Goal: Complete application form

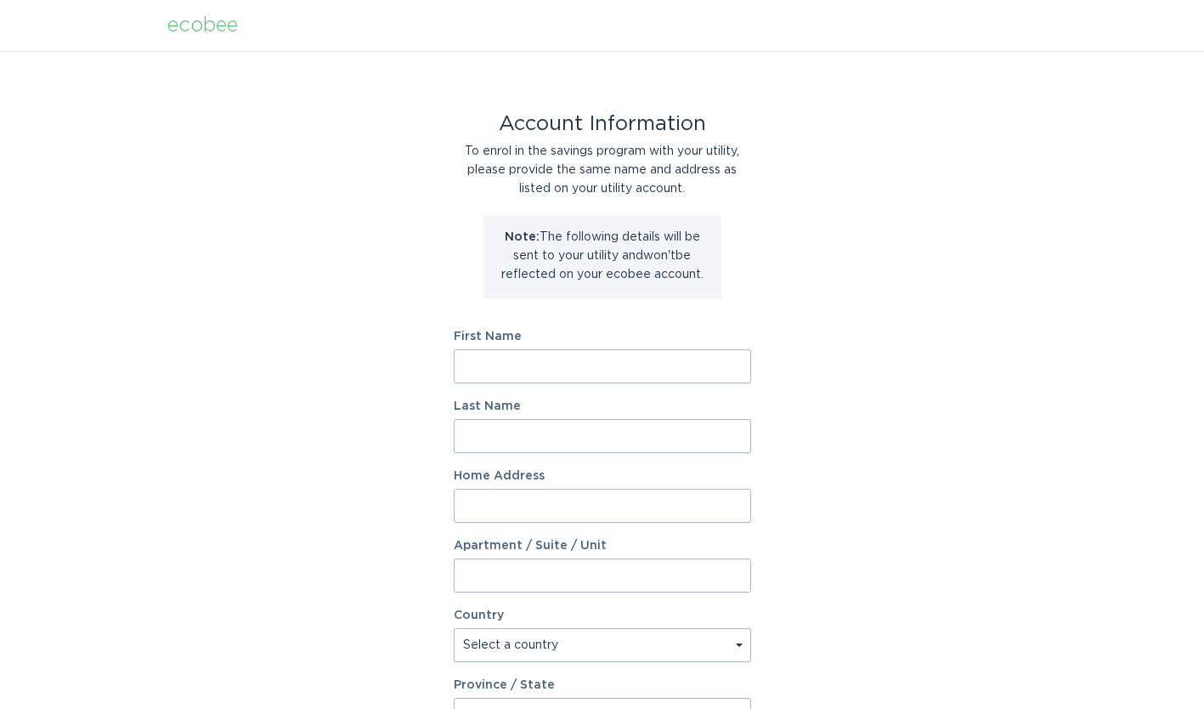
click at [636, 367] on input "First Name" at bounding box center [602, 366] width 297 height 34
type input "[PERSON_NAME]"
type input "[STREET_ADDRESS]"
select select "US"
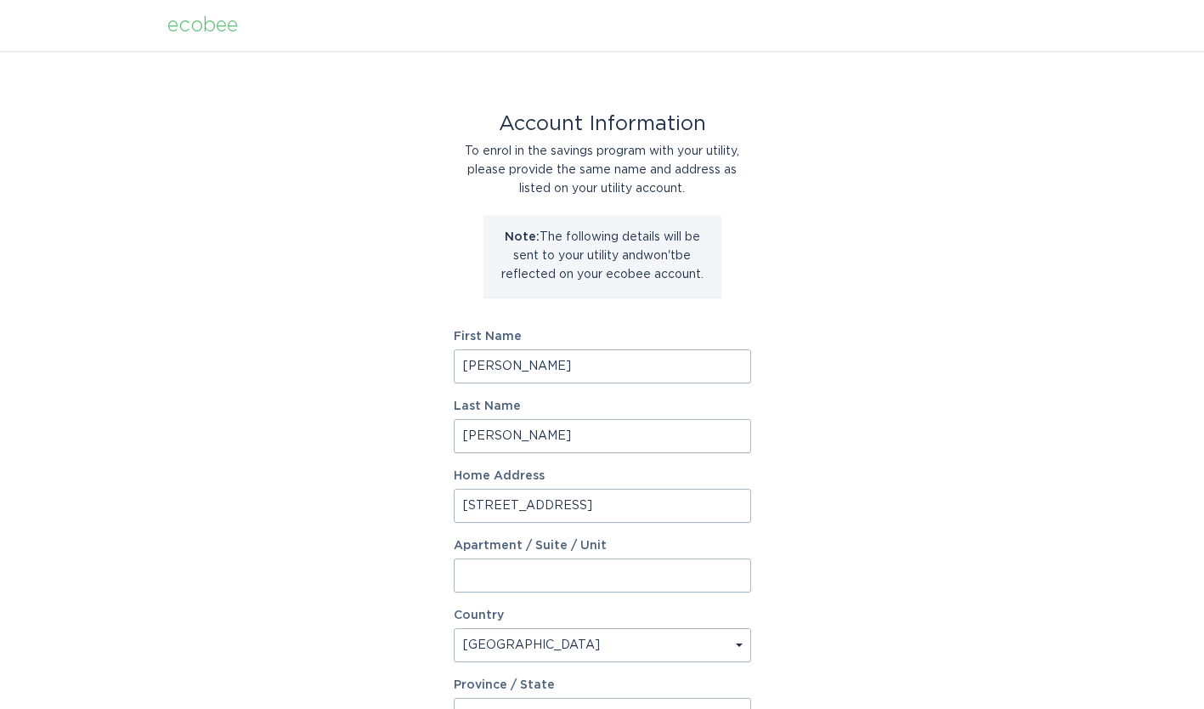
type input "[GEOGRAPHIC_DATA]"
type input "85331"
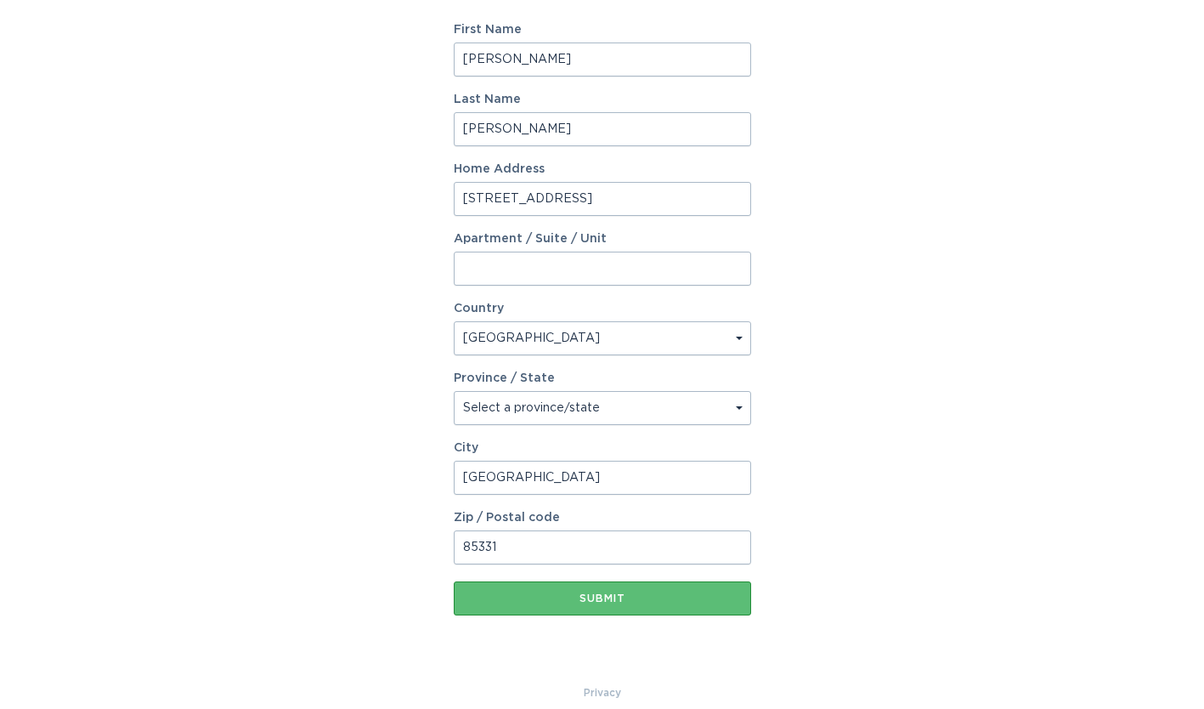
scroll to position [325, 0]
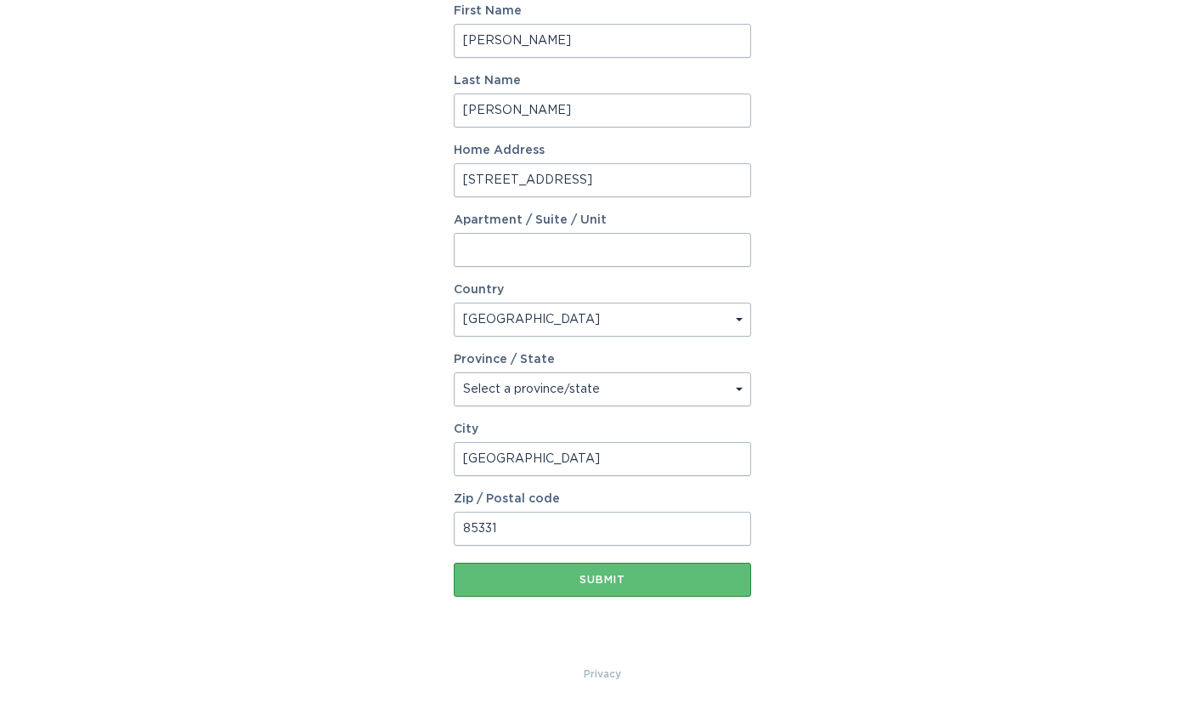
click at [573, 388] on select "Select a province/state [US_STATE] [US_STATE] [US_STATE] [US_STATE] [US_STATE] …" at bounding box center [602, 389] width 297 height 34
select select "AZ"
click at [454, 372] on select "Select a province/state [US_STATE] [US_STATE] [US_STATE] [US_STATE] [US_STATE] …" at bounding box center [602, 389] width 297 height 34
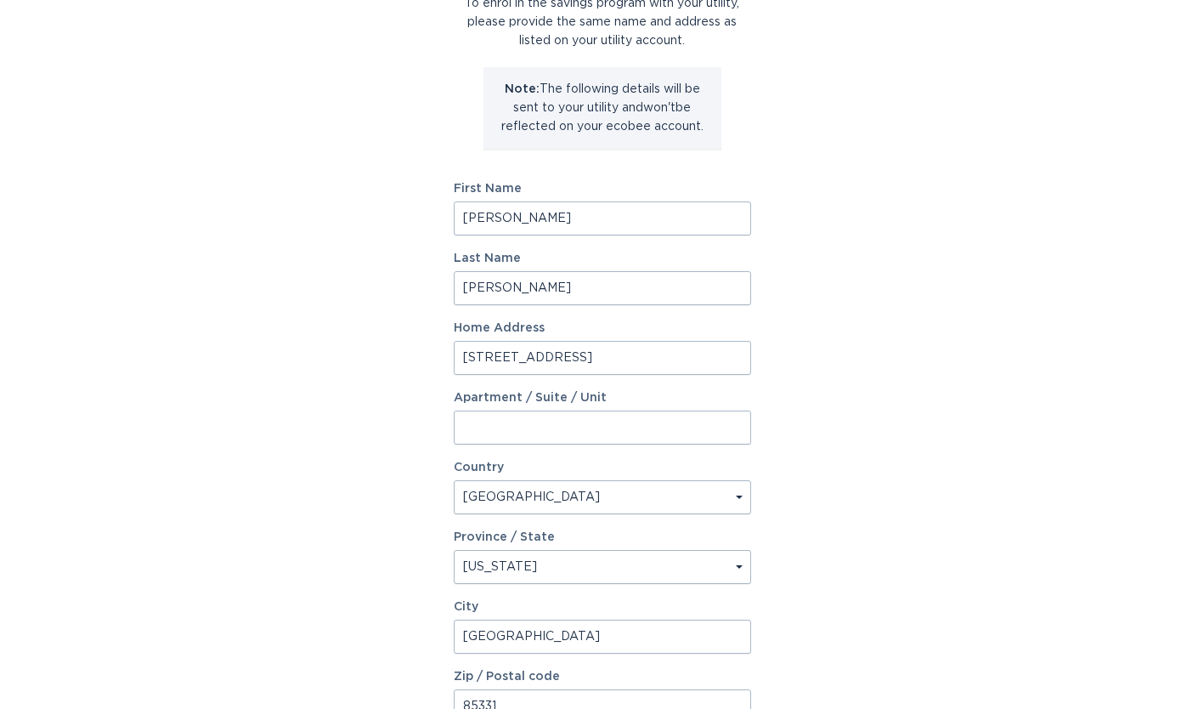
scroll to position [241, 0]
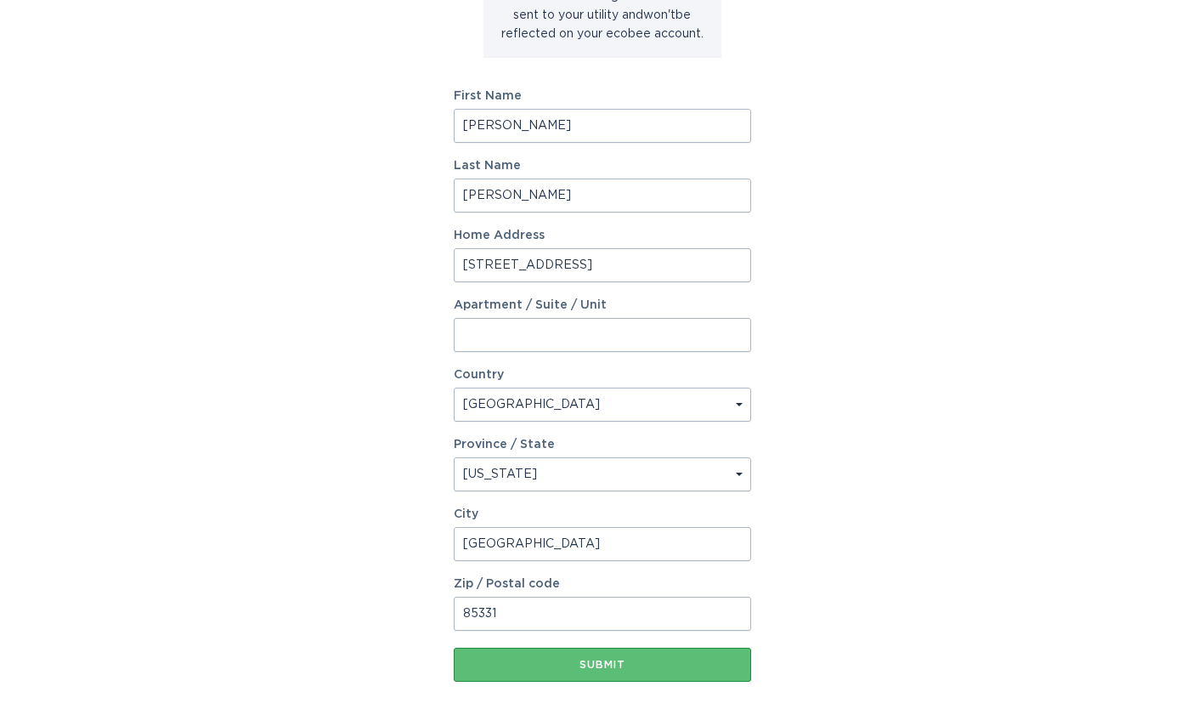
click at [605, 122] on input "[PERSON_NAME]" at bounding box center [602, 126] width 297 height 34
type input "[PERSON_NAME]"
click at [821, 211] on div "Account Information To enrol in the savings program with your utility, please p…" at bounding box center [602, 279] width 1204 height 939
click at [597, 199] on input "[PERSON_NAME]" at bounding box center [602, 195] width 297 height 34
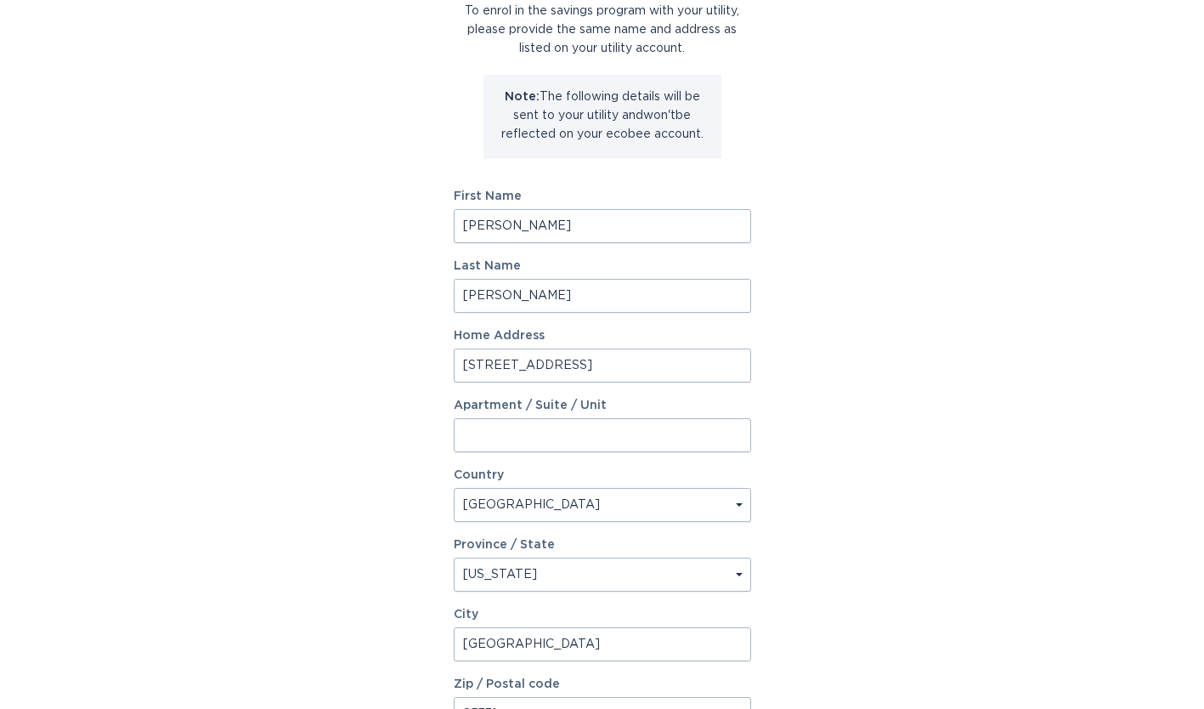
scroll to position [170, 0]
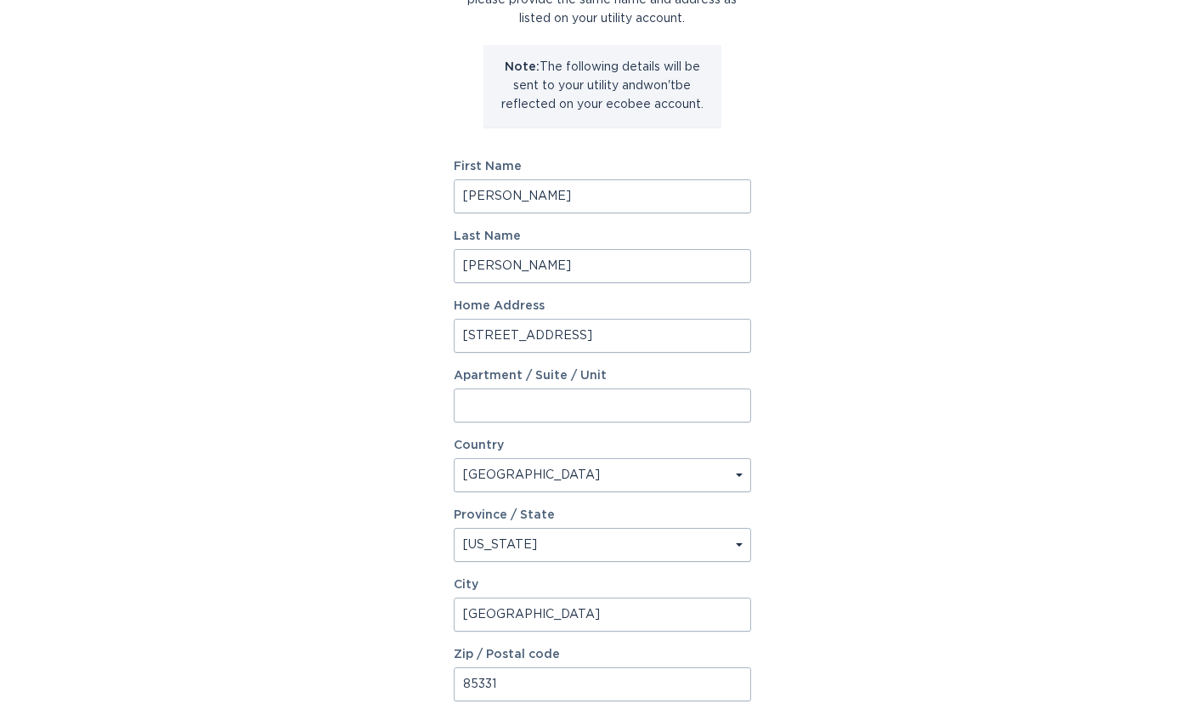
type input "[PERSON_NAME]"
drag, startPoint x: 659, startPoint y: 331, endPoint x: 590, endPoint y: 333, distance: 68.9
click at [590, 333] on input "[STREET_ADDRESS]" at bounding box center [602, 336] width 297 height 34
type input "[STREET_ADDRESS],"
type input "Suite 108-292"
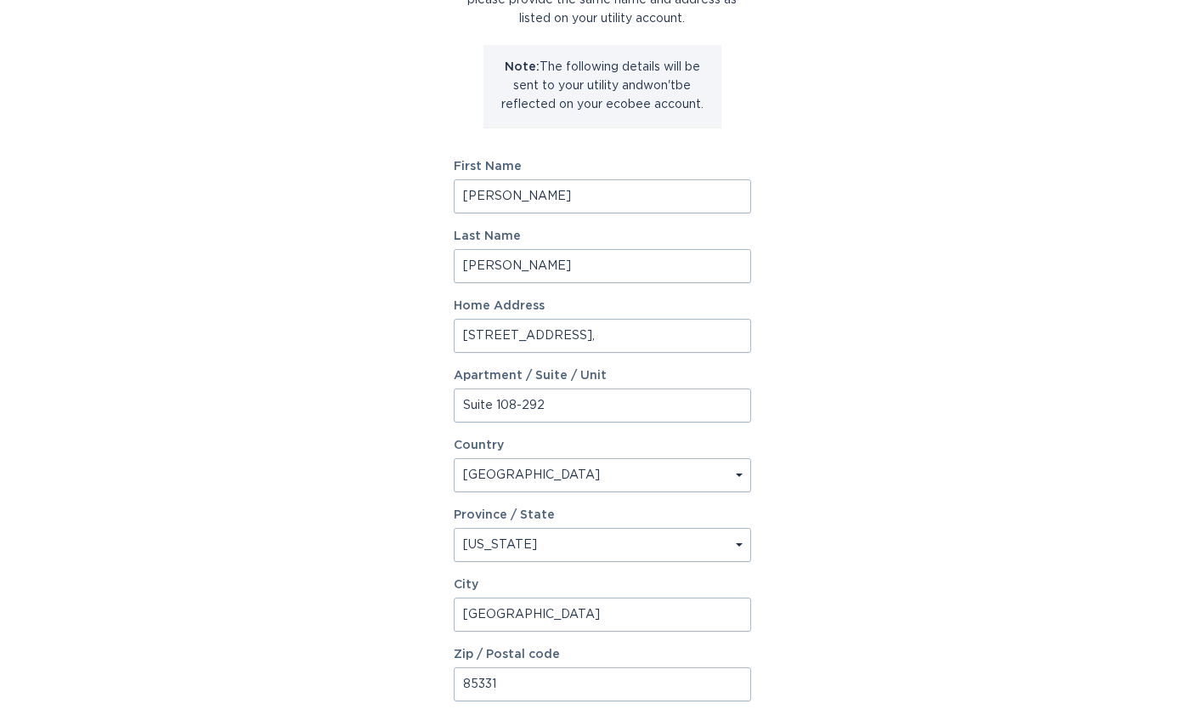
click at [674, 408] on input "Suite 108-292" at bounding box center [602, 405] width 297 height 34
click at [641, 336] on input "[STREET_ADDRESS]," at bounding box center [602, 336] width 297 height 34
type input "[STREET_ADDRESS]"
click at [902, 318] on div "Account Information To enrol in the savings program with your utility, please p…" at bounding box center [602, 350] width 1204 height 939
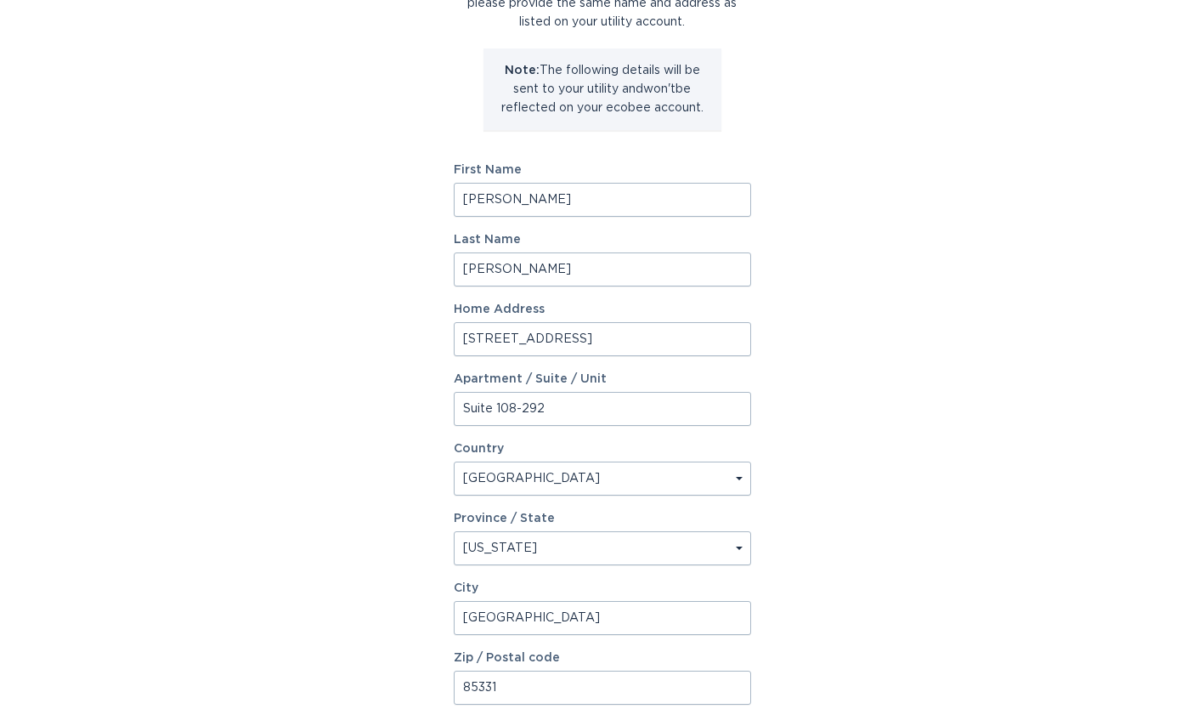
scroll to position [156, 0]
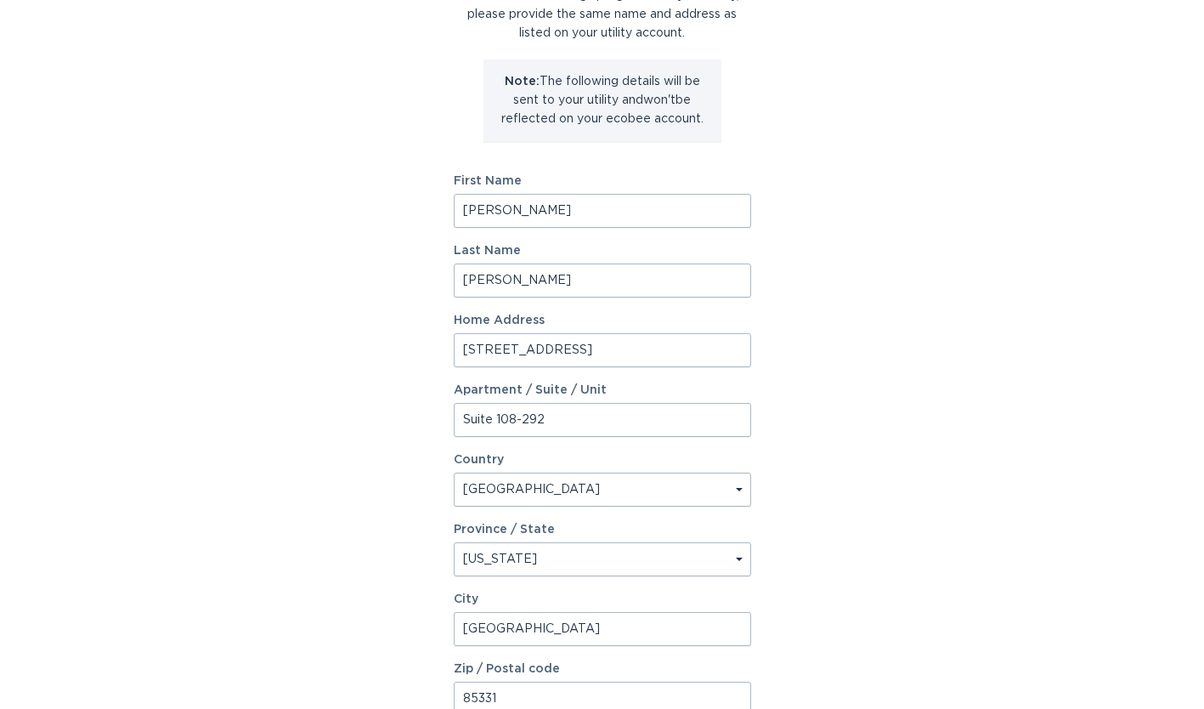
click at [671, 425] on input "Suite 108-292" at bounding box center [602, 420] width 297 height 34
click at [640, 362] on input "[STREET_ADDRESS]" at bounding box center [602, 350] width 297 height 34
click at [865, 442] on div "Account Information To enrol in the savings program with your utility, please p…" at bounding box center [602, 364] width 1204 height 939
click at [668, 410] on input "Suite 108-292" at bounding box center [602, 420] width 297 height 34
click at [786, 453] on div "Account Information To enrol in the savings program with your utility, please p…" at bounding box center [602, 364] width 1204 height 939
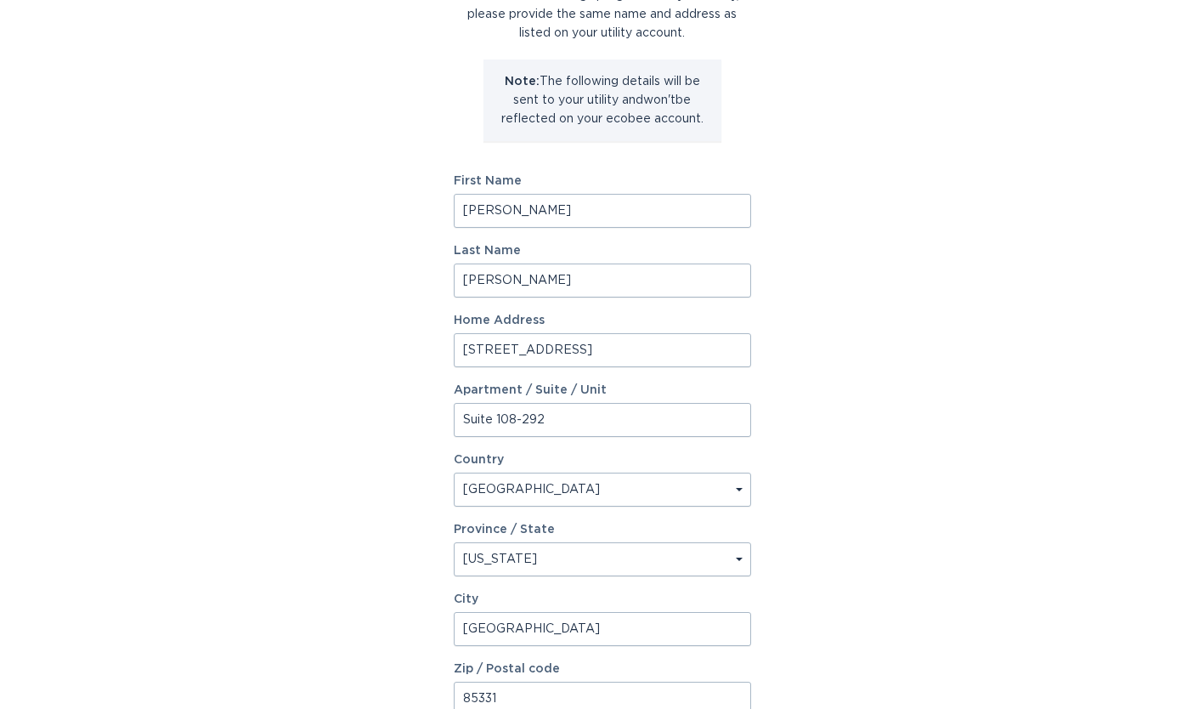
click at [796, 467] on div "Account Information To enrol in the savings program with your utility, please p…" at bounding box center [602, 364] width 1204 height 939
click at [665, 416] on input "Suite 108-292" at bounding box center [602, 420] width 297 height 34
type input "Suite 108-292"
click at [820, 521] on div "Account Information To enrol in the savings program with your utility, please p…" at bounding box center [602, 364] width 1204 height 939
click at [640, 483] on select "Select a country [GEOGRAPHIC_DATA] [GEOGRAPHIC_DATA]" at bounding box center [602, 490] width 297 height 34
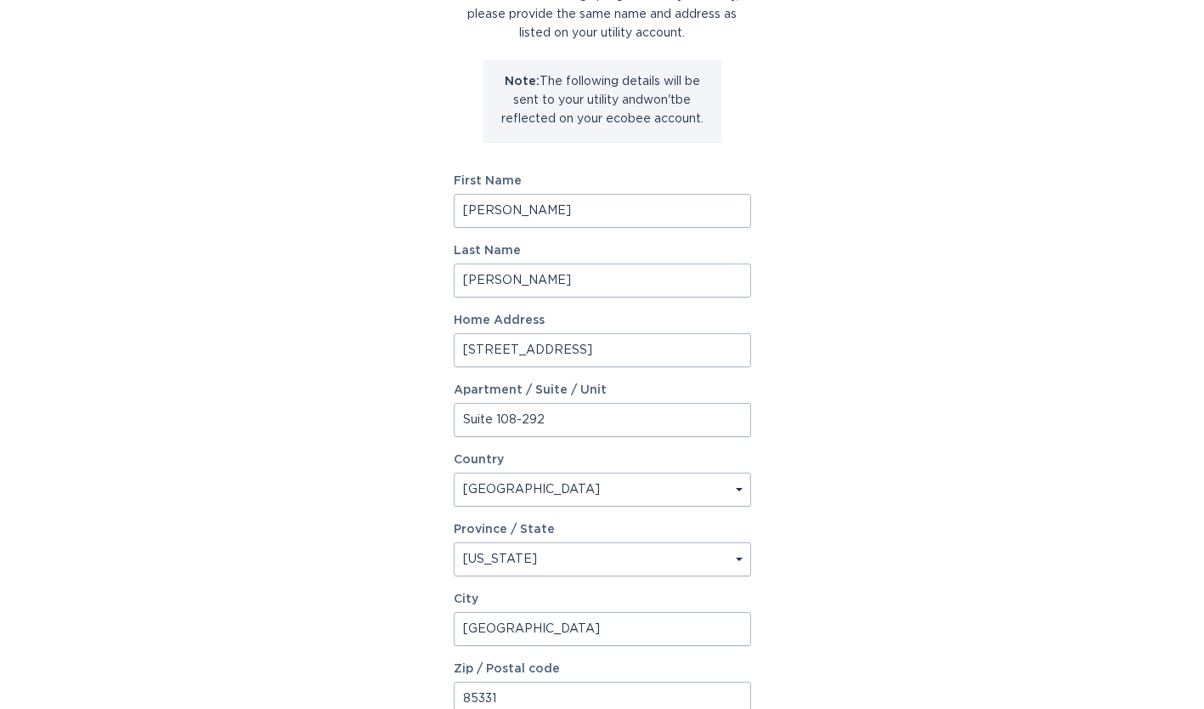
click at [803, 490] on div "Account Information To enrol in the savings program with your utility, please p…" at bounding box center [602, 364] width 1204 height 939
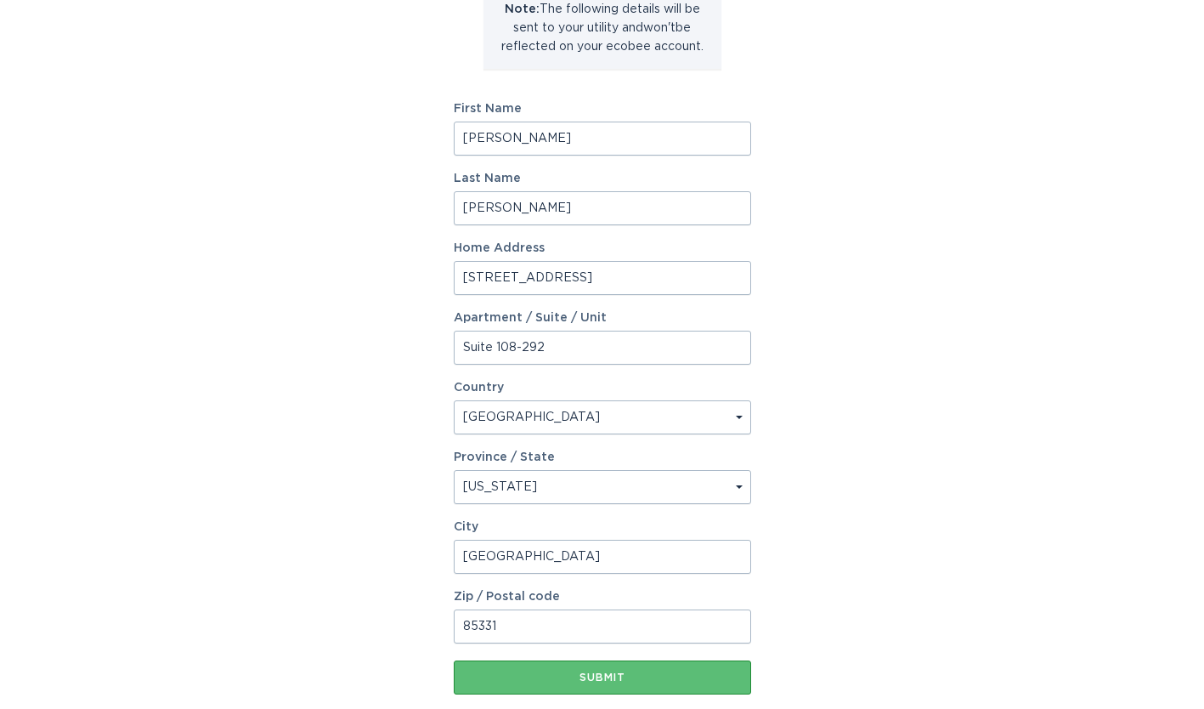
scroll to position [325, 0]
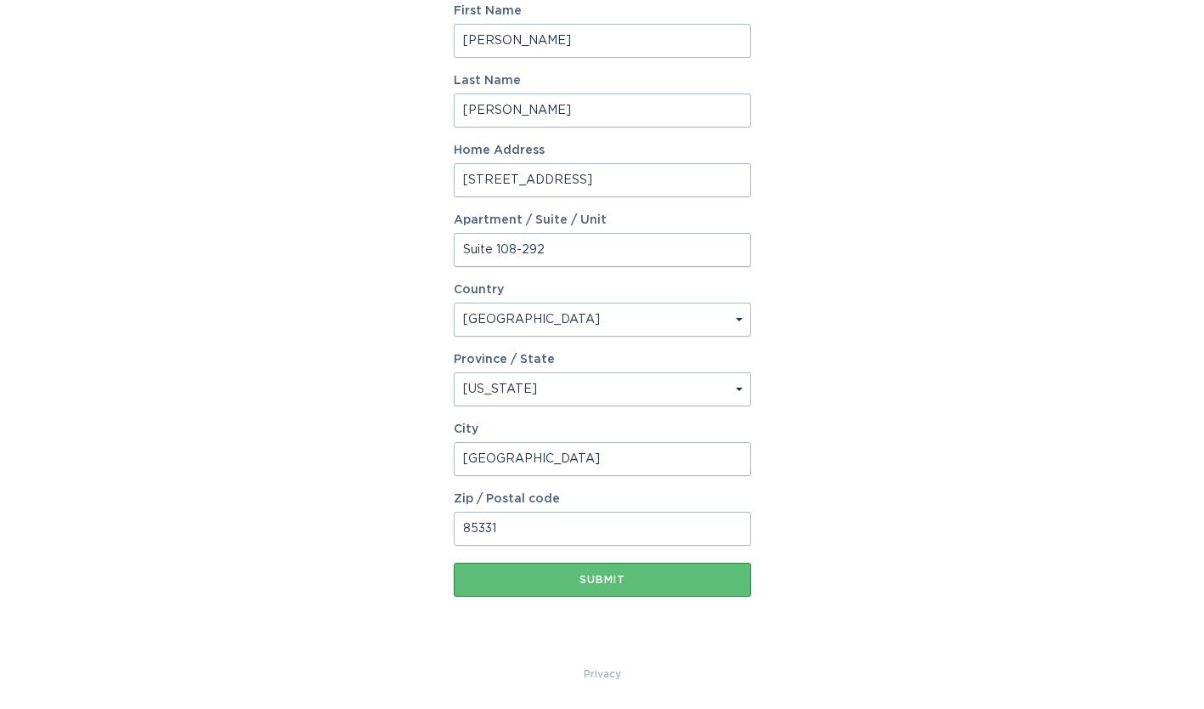
click at [642, 461] on input "[GEOGRAPHIC_DATA]" at bounding box center [602, 459] width 297 height 34
type input "[GEOGRAPHIC_DATA]"
click at [797, 495] on div "Account Information To enrol in the savings program with your utility, please p…" at bounding box center [602, 195] width 1204 height 939
click at [600, 529] on input "85331" at bounding box center [602, 529] width 297 height 34
type input "85331"
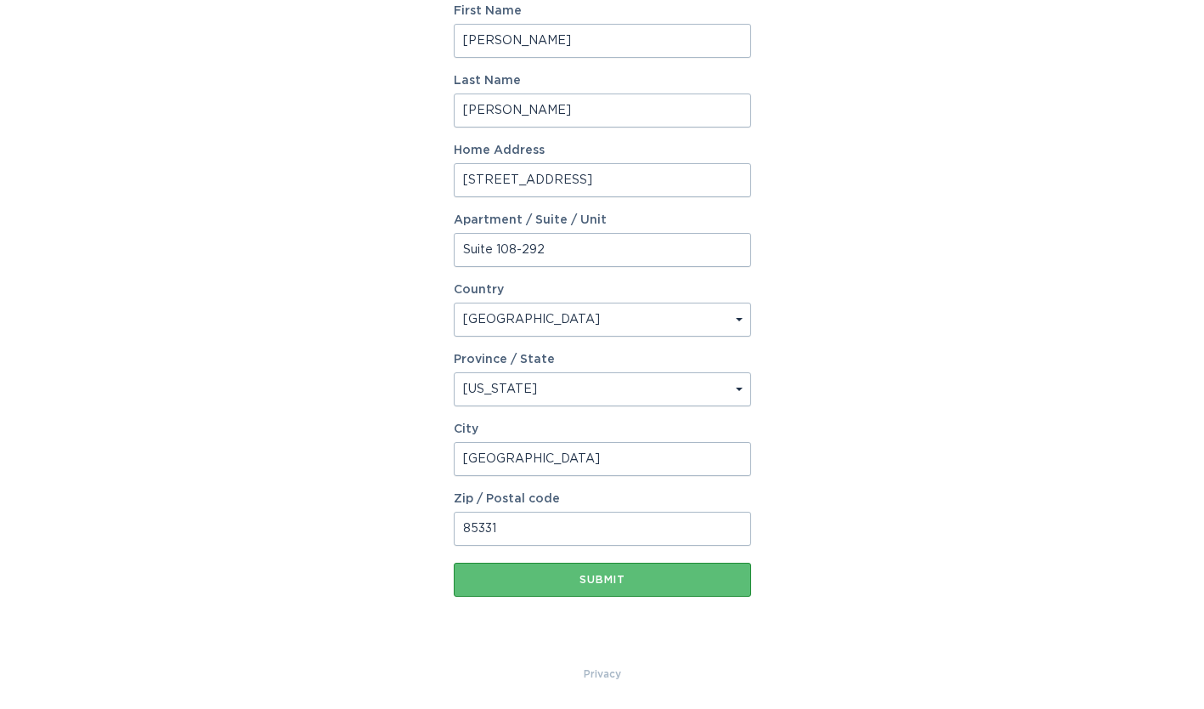
click at [812, 532] on div "Account Information To enrol in the savings program with your utility, please p…" at bounding box center [602, 195] width 1204 height 939
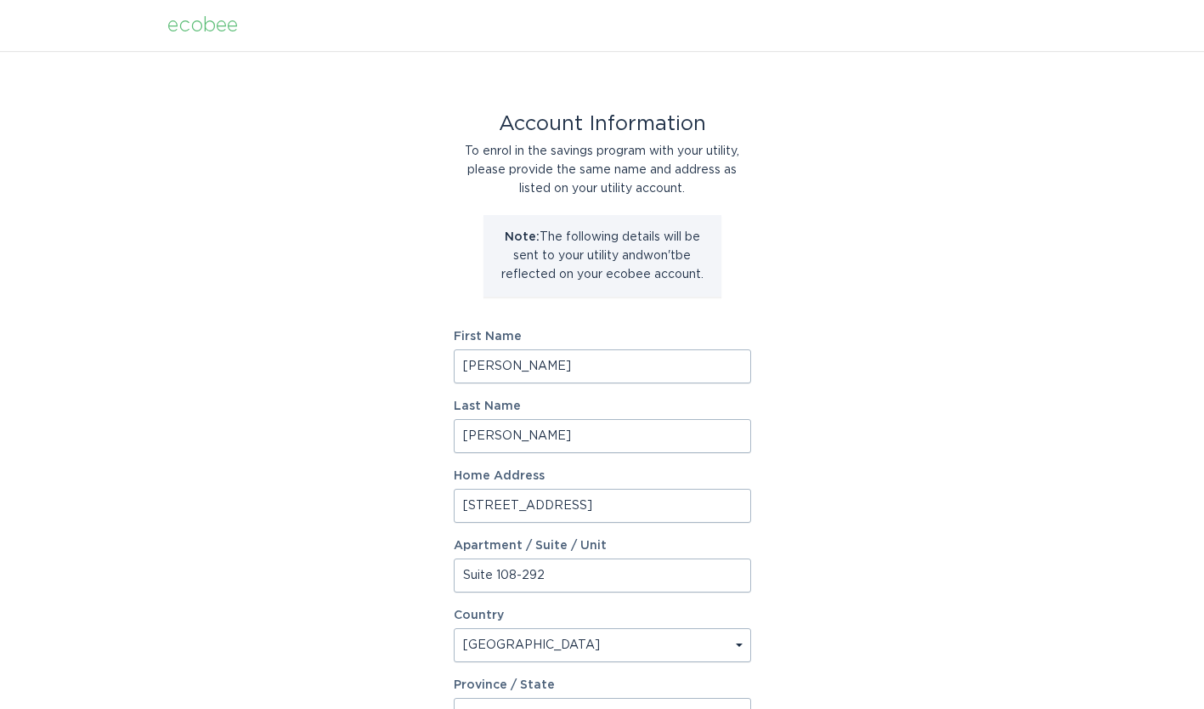
scroll to position [255, 0]
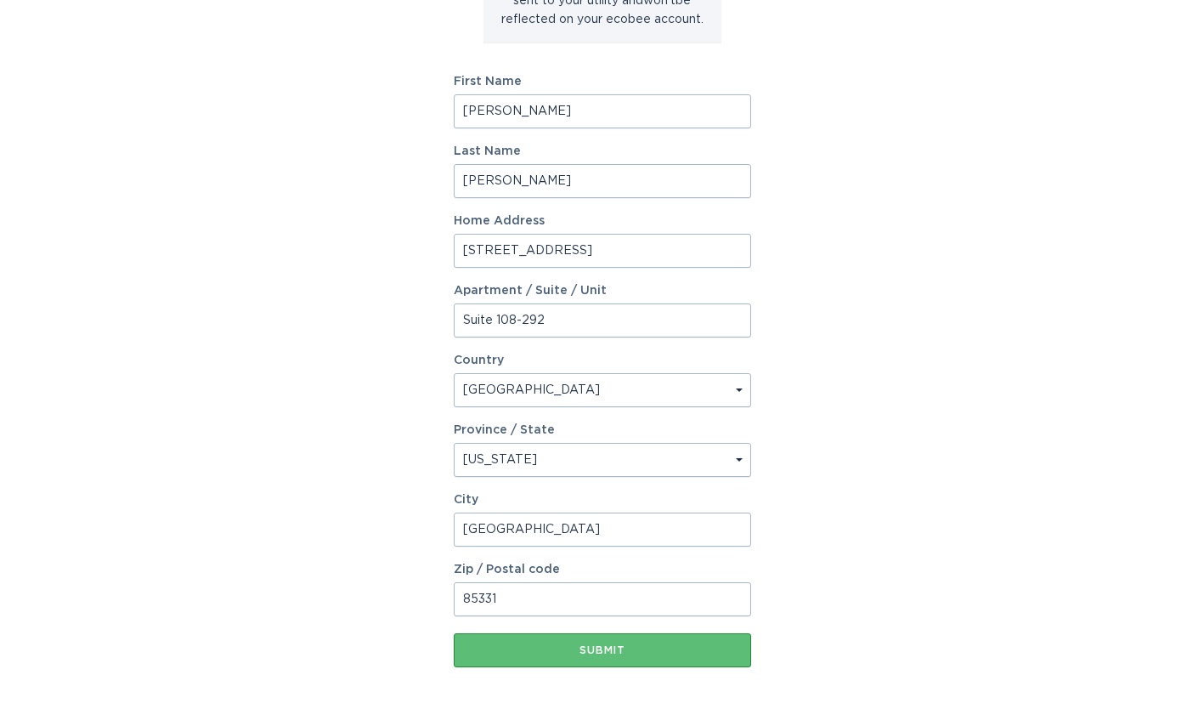
click at [563, 113] on input "[PERSON_NAME]" at bounding box center [602, 111] width 297 height 34
click at [795, 137] on div "Account Information To enrol in the savings program with your utility, please p…" at bounding box center [602, 265] width 1204 height 939
click at [557, 114] on input "[PERSON_NAME]" at bounding box center [602, 111] width 297 height 34
type input "[PERSON_NAME]"
click at [880, 221] on div "Account Information To enrol in the savings program with your utility, please p…" at bounding box center [602, 265] width 1204 height 939
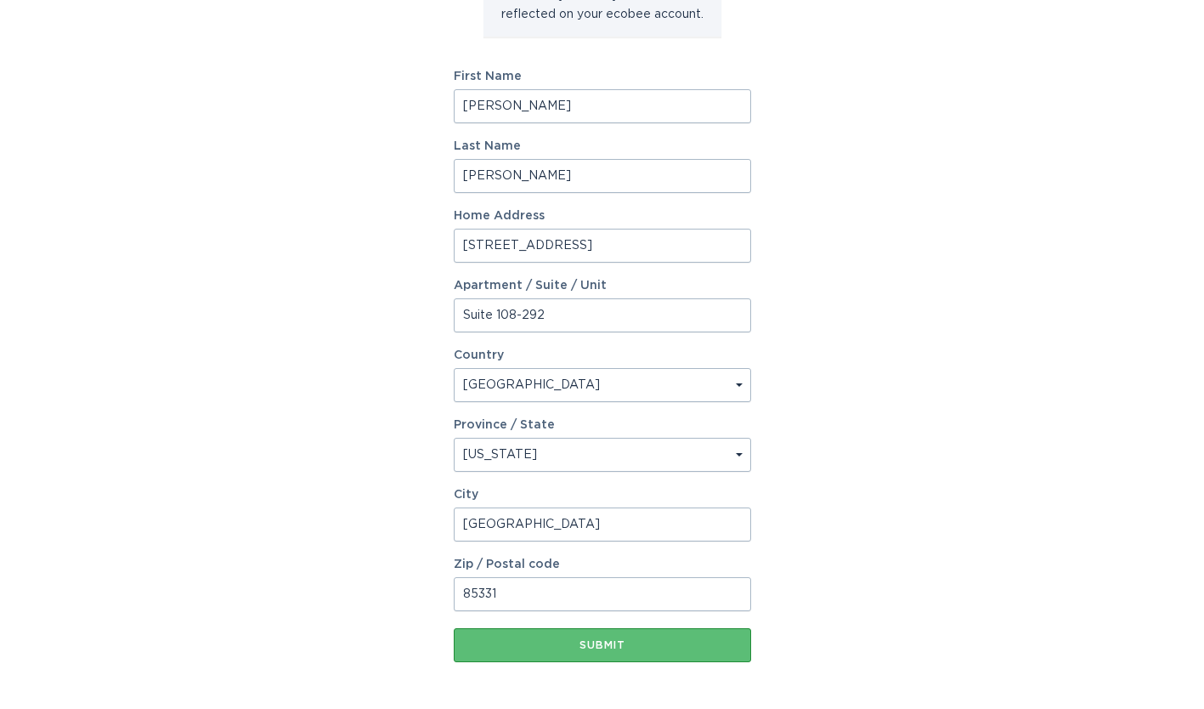
scroll to position [325, 0]
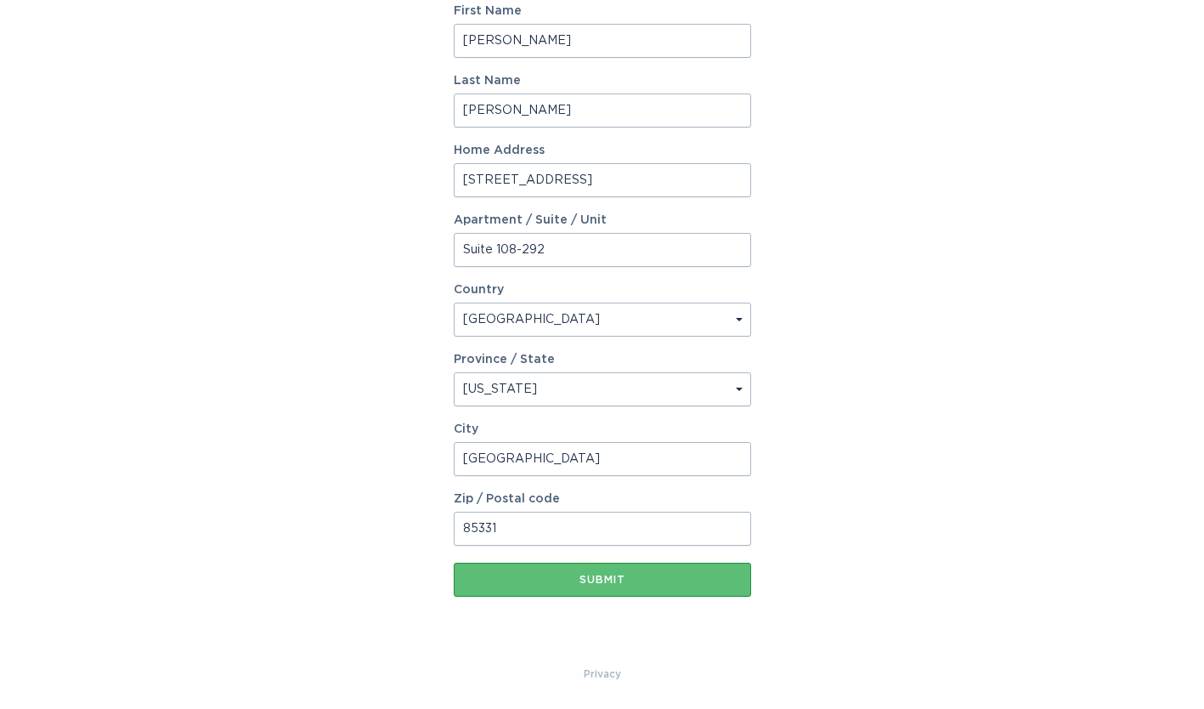
drag, startPoint x: 638, startPoint y: 192, endPoint x: 358, endPoint y: 163, distance: 281.9
click at [358, 163] on div "Account Information To enrol in the savings program with your utility, please p…" at bounding box center [602, 195] width 1204 height 939
type input "[STREET_ADDRESS]"
drag, startPoint x: 597, startPoint y: 246, endPoint x: 379, endPoint y: 259, distance: 218.8
click at [379, 259] on div "Account Information To enrol in the savings program with your utility, please p…" at bounding box center [602, 195] width 1204 height 939
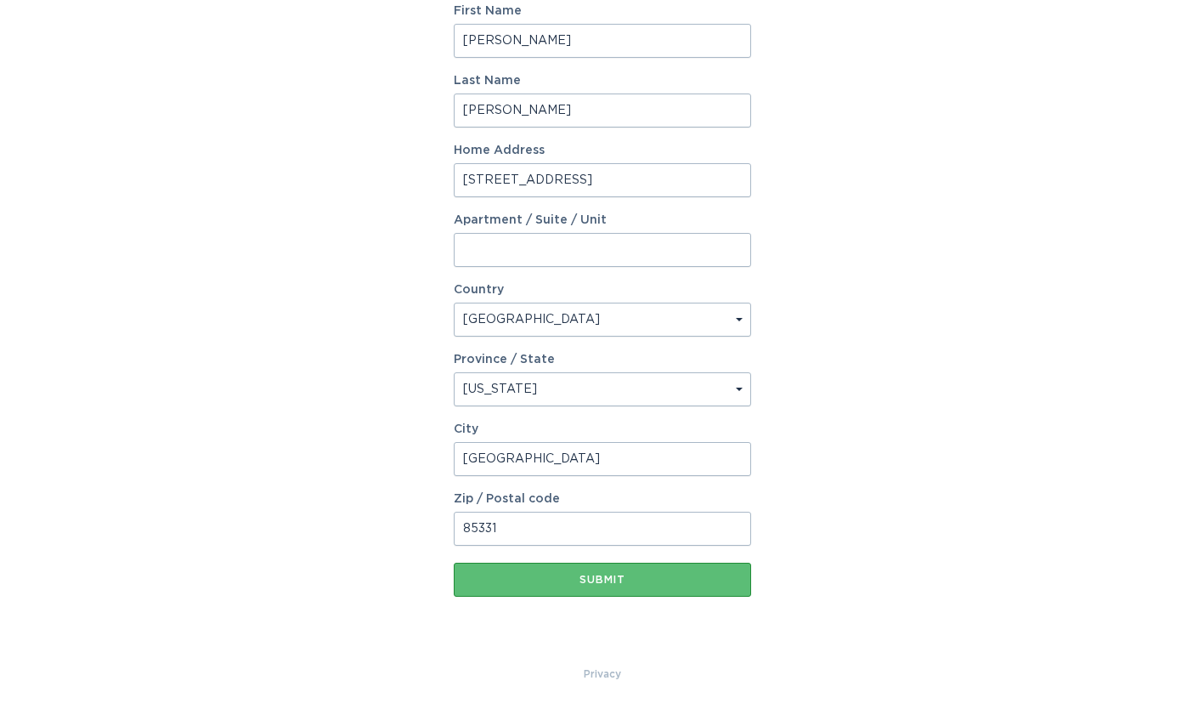
click at [542, 382] on select "Select a province/state [US_STATE] [US_STATE] [US_STATE] [US_STATE] [US_STATE] …" at bounding box center [602, 389] width 297 height 34
select select "MA"
click at [454, 372] on select "Select a province/state [US_STATE] [US_STATE] [US_STATE] [US_STATE] [US_STATE] …" at bounding box center [602, 389] width 297 height 34
drag, startPoint x: 608, startPoint y: 468, endPoint x: 437, endPoint y: 452, distance: 171.6
click at [437, 452] on div "Account Information To enrol in the savings program with your utility, please p…" at bounding box center [602, 195] width 1204 height 939
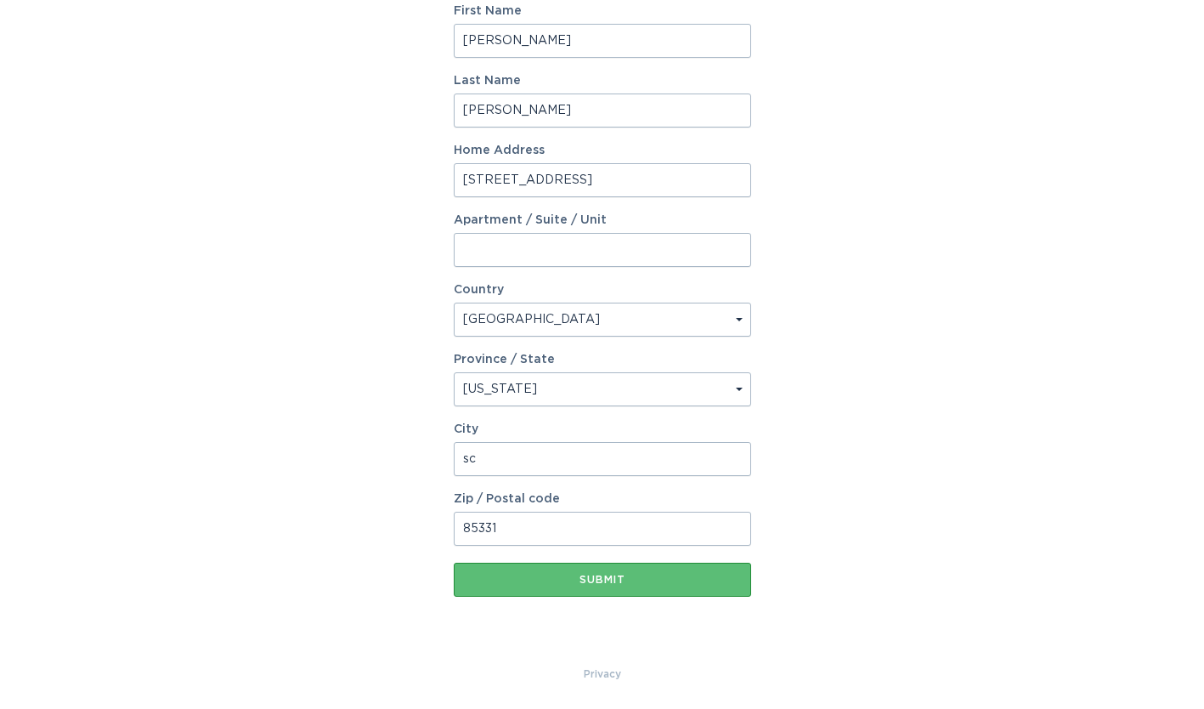
type input "Scituate"
drag, startPoint x: 603, startPoint y: 540, endPoint x: 400, endPoint y: 500, distance: 206.3
click at [400, 500] on div "Account Information To enrol in the savings program with your utility, please p…" at bounding box center [602, 195] width 1204 height 939
type input "02066"
click at [824, 550] on div "Account Information To enrol in the savings program with your utility, please p…" at bounding box center [602, 195] width 1204 height 939
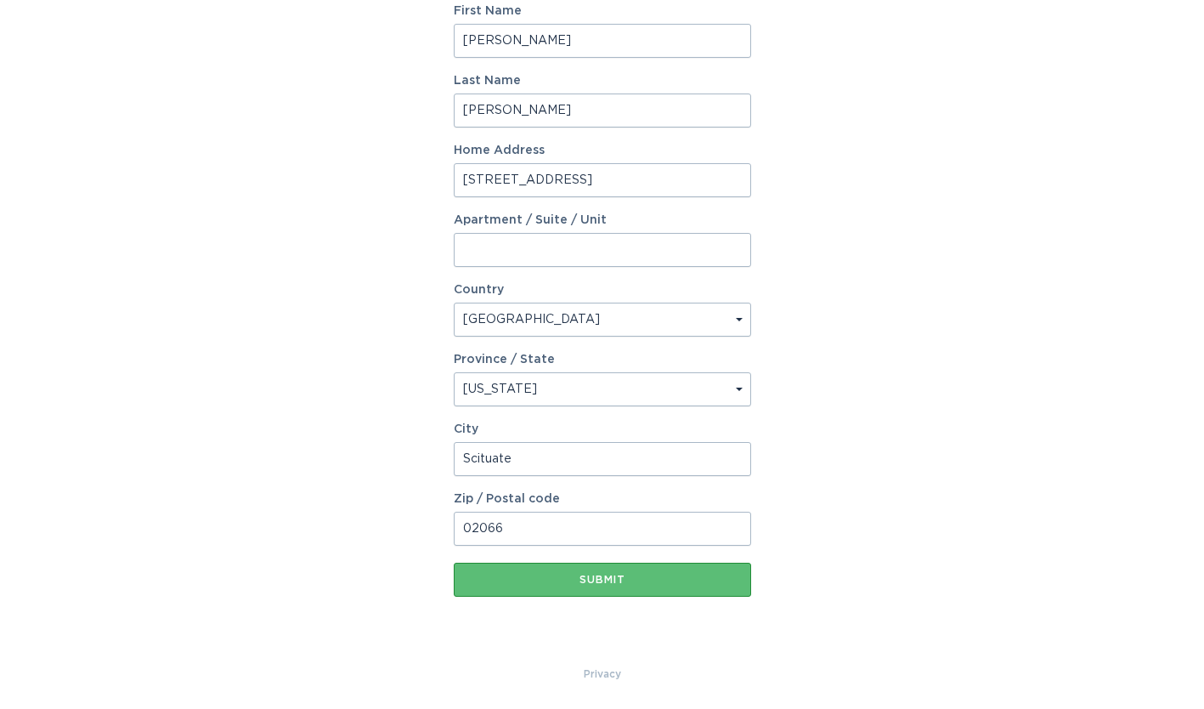
click at [630, 463] on input "Scituate" at bounding box center [602, 459] width 297 height 34
type input "Scituate"
click at [598, 171] on input "[STREET_ADDRESS]" at bounding box center [602, 180] width 297 height 34
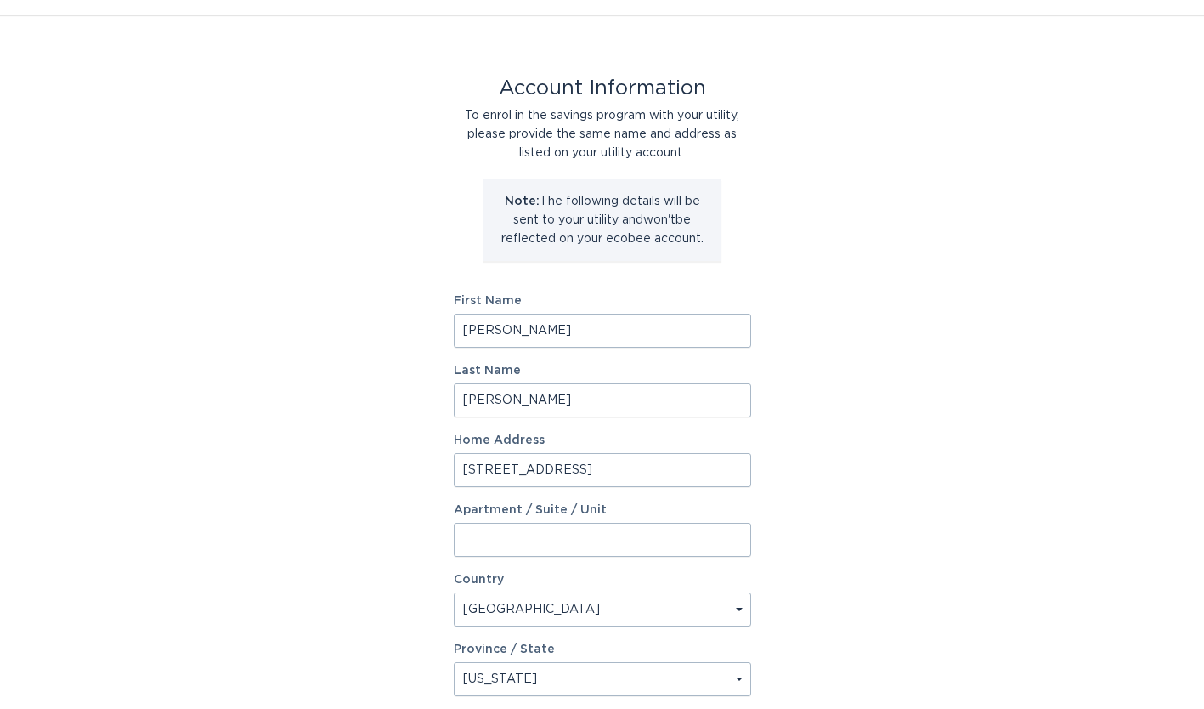
scroll to position [0, 0]
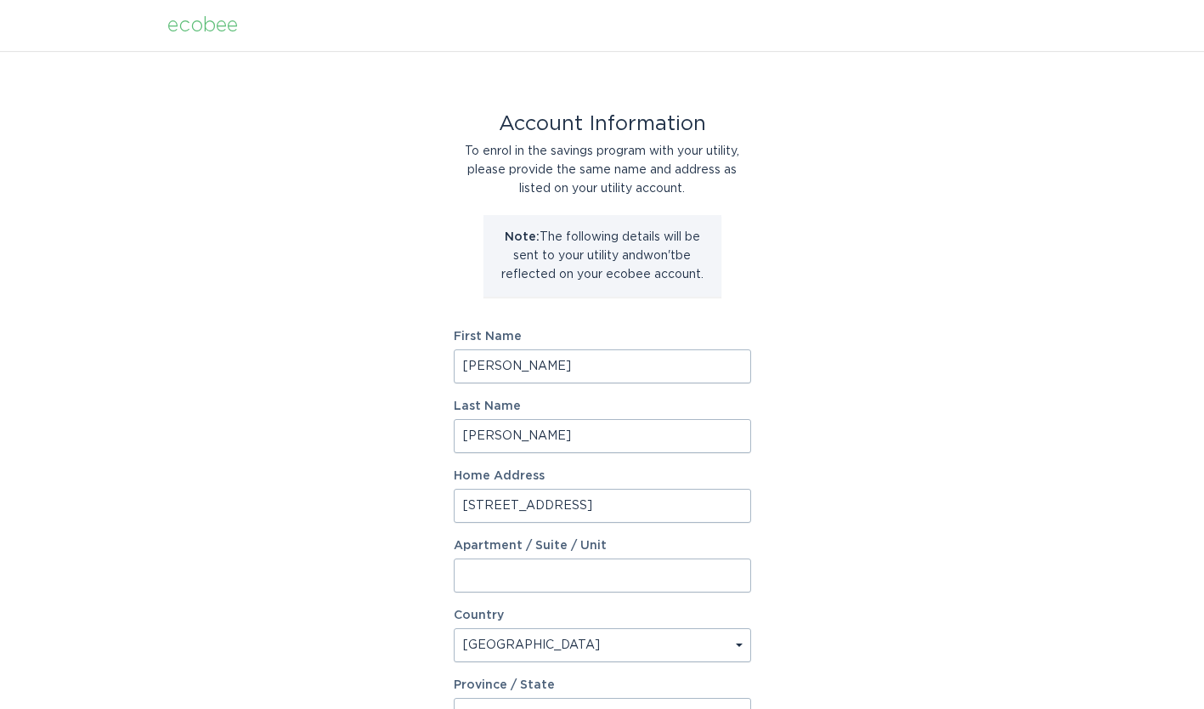
type input "[STREET_ADDRESS]"
click at [597, 375] on input "[PERSON_NAME]" at bounding box center [602, 366] width 297 height 34
type input "[PERSON_NAME]"
click at [916, 425] on div "Account Information To enrol in the savings program with your utility, please p…" at bounding box center [602, 520] width 1204 height 939
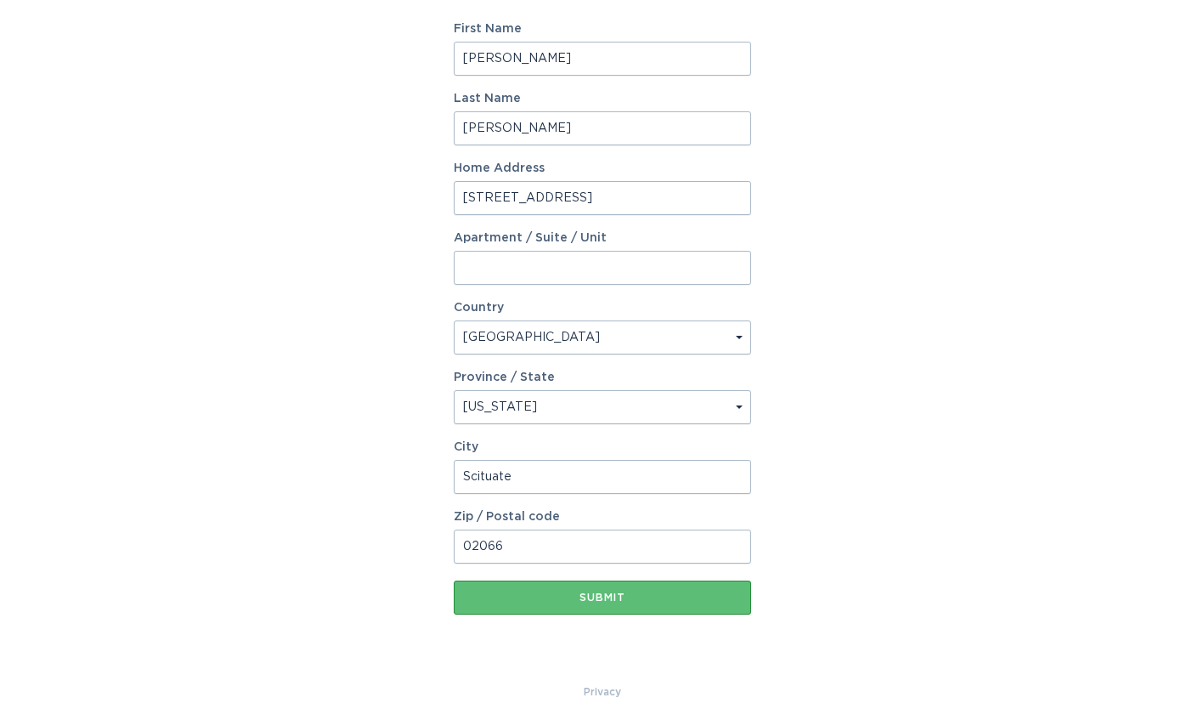
scroll to position [325, 0]
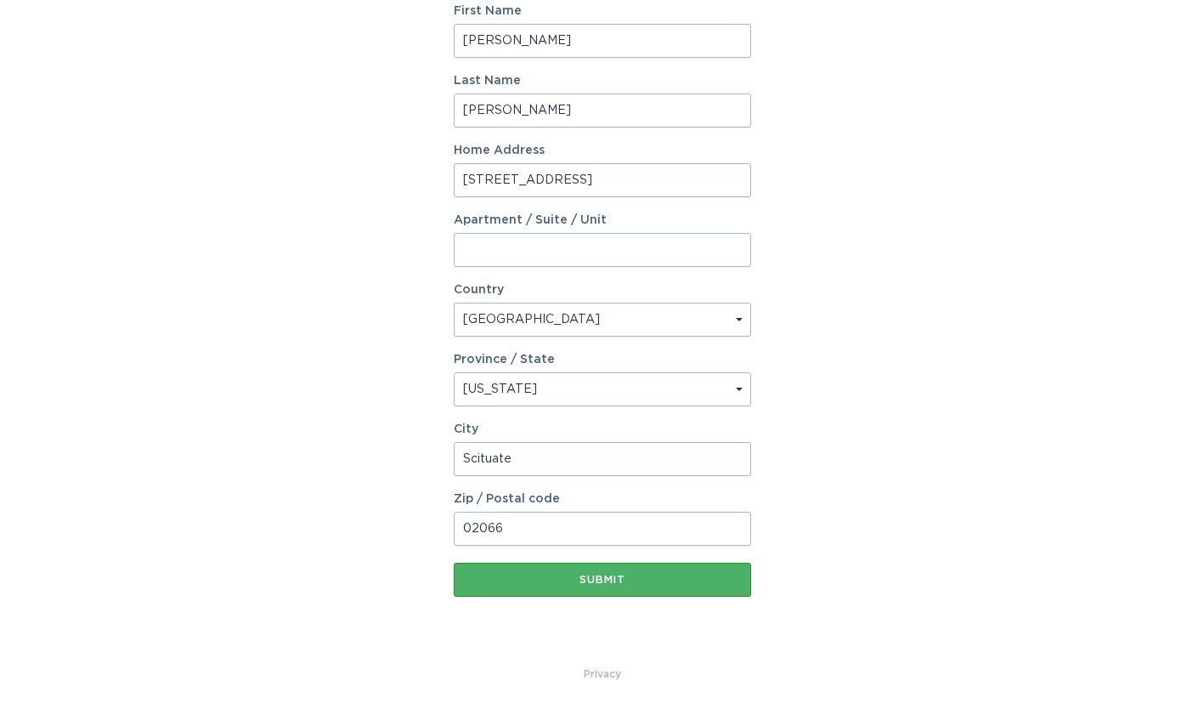
click at [608, 578] on div "Submit" at bounding box center [602, 579] width 280 height 10
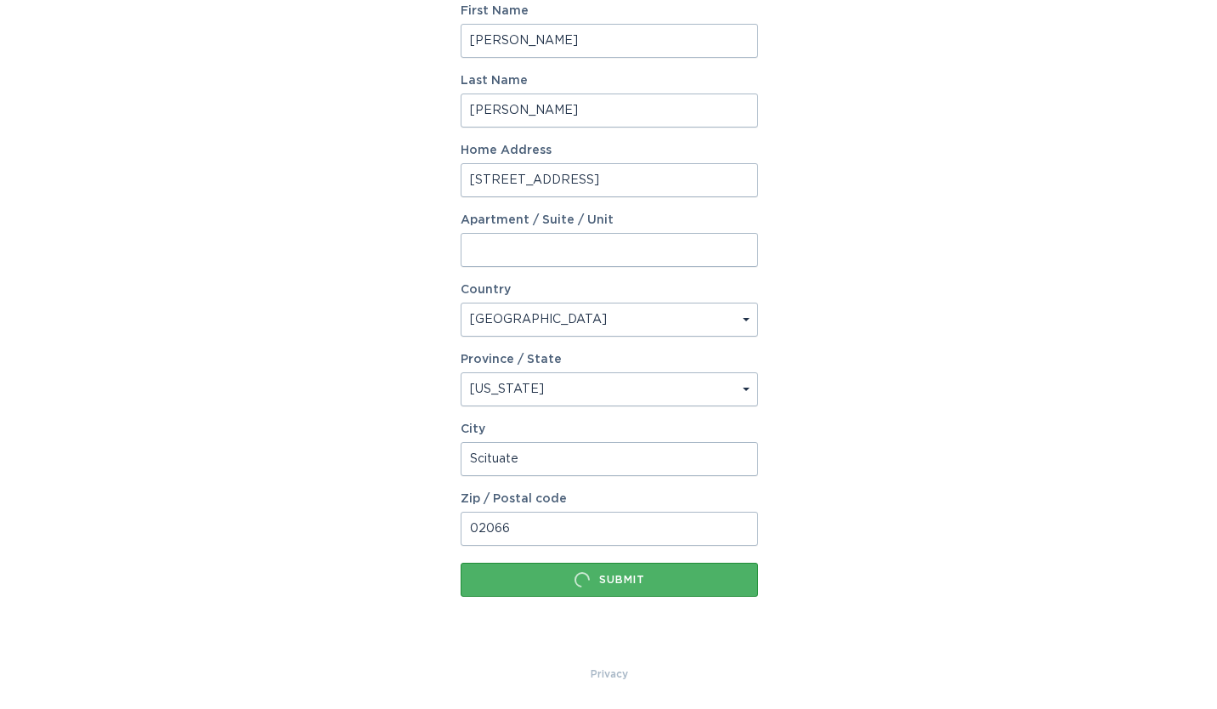
scroll to position [0, 0]
